Goal: Information Seeking & Learning: Learn about a topic

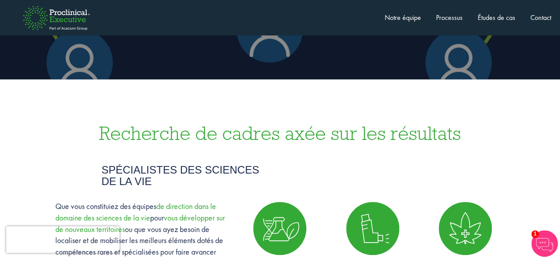
scroll to position [310, 0]
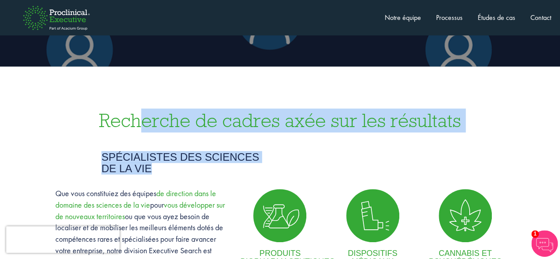
drag, startPoint x: 138, startPoint y: 116, endPoint x: 346, endPoint y: 137, distance: 209.2
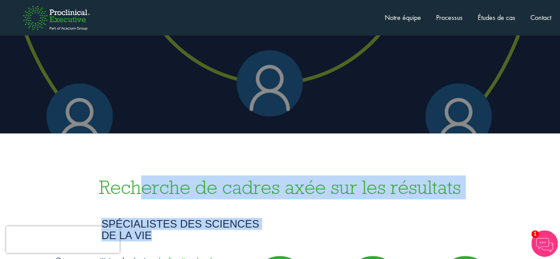
scroll to position [354, 0]
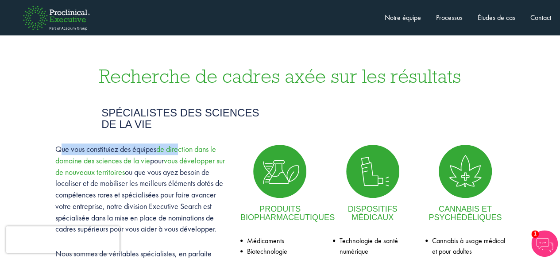
drag, startPoint x: 63, startPoint y: 149, endPoint x: 180, endPoint y: 152, distance: 117.4
click at [180, 152] on p "Que vous constituiez des équipes de direction dans le domaine des sciences de l…" at bounding box center [141, 188] width 172 height 91
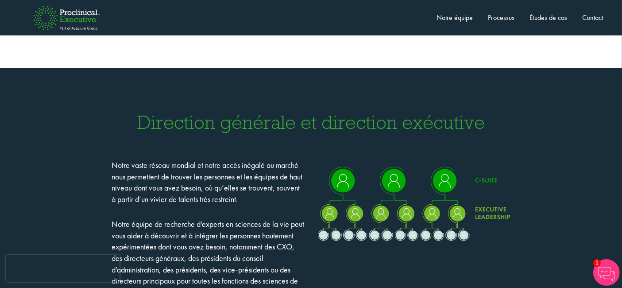
scroll to position [797, 0]
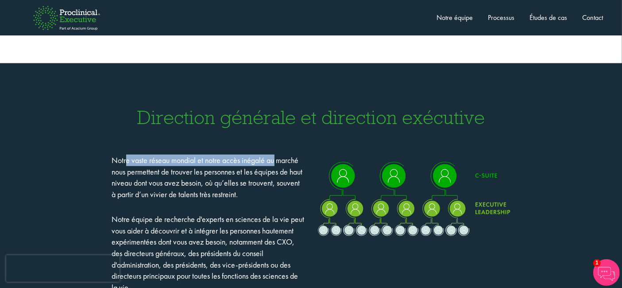
drag, startPoint x: 126, startPoint y: 162, endPoint x: 257, endPoint y: 171, distance: 130.9
click at [274, 163] on font "Notre vaste réseau mondial et notre accès inégalé au marché nous permettent de …" at bounding box center [207, 177] width 191 height 44
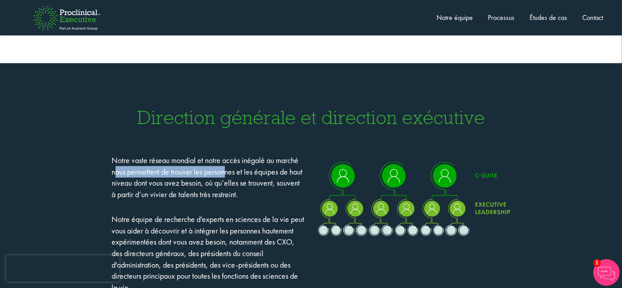
drag, startPoint x: 117, startPoint y: 174, endPoint x: 231, endPoint y: 162, distance: 114.3
click at [225, 175] on font "Notre vaste réseau mondial et notre accès inégalé au marché nous permettent de …" at bounding box center [207, 177] width 191 height 44
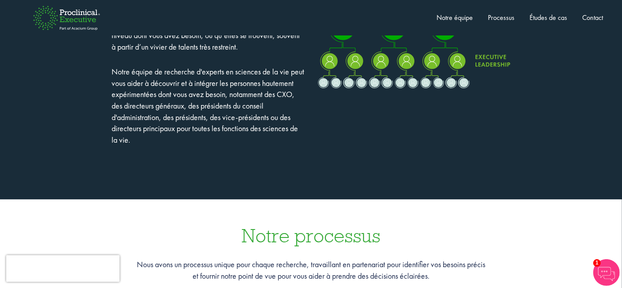
scroll to position [1092, 0]
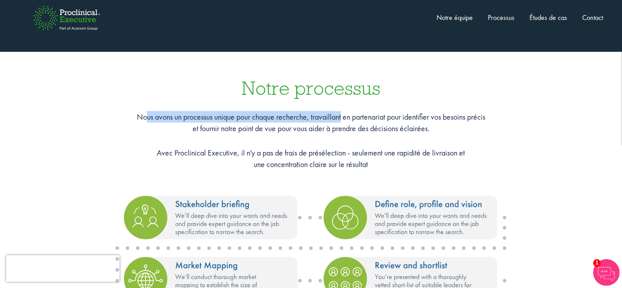
drag, startPoint x: 143, startPoint y: 118, endPoint x: 342, endPoint y: 118, distance: 199.7
click at [342, 118] on font "Nous avons un processus unique pour chaque recherche, travaillant en partenaria…" at bounding box center [311, 117] width 348 height 10
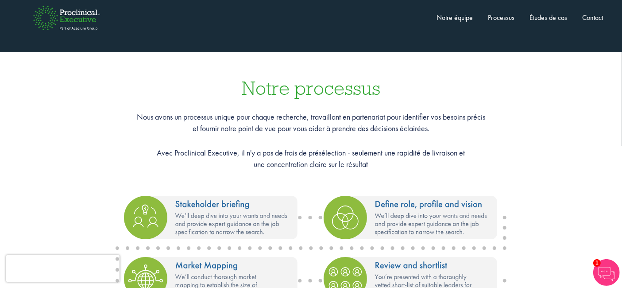
click at [326, 132] on font "et fournir notre point de vue pour vous aider à prendre des décisions éclairées." at bounding box center [311, 128] width 237 height 10
drag, startPoint x: 217, startPoint y: 127, endPoint x: 340, endPoint y: 128, distance: 123.1
click at [340, 127] on font "et fournir notre point de vue pour vous aider à prendre des décisions éclairées." at bounding box center [311, 128] width 237 height 10
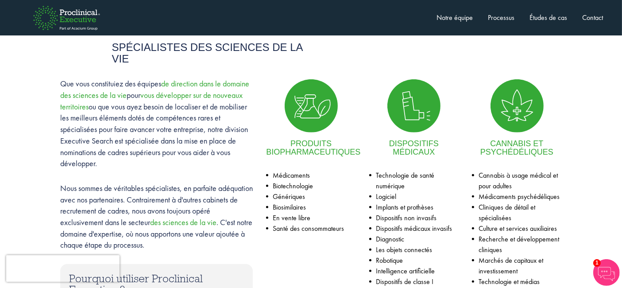
scroll to position [206, 0]
